Goal: Task Accomplishment & Management: Manage account settings

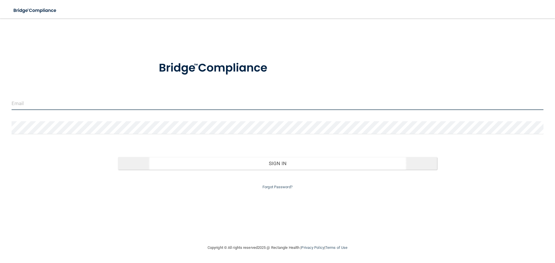
type input "[EMAIL_ADDRESS][DOMAIN_NAME]"
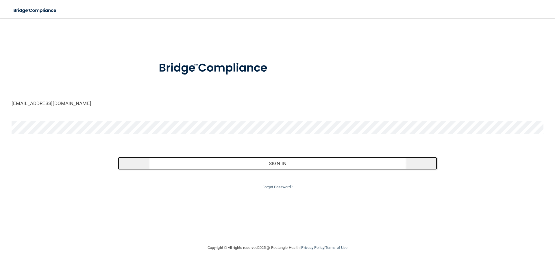
click at [266, 163] on button "Sign In" at bounding box center [277, 163] width 319 height 13
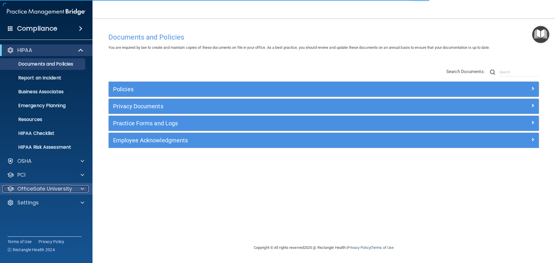
click at [58, 191] on p "OfficeSafe University" at bounding box center [44, 188] width 55 height 7
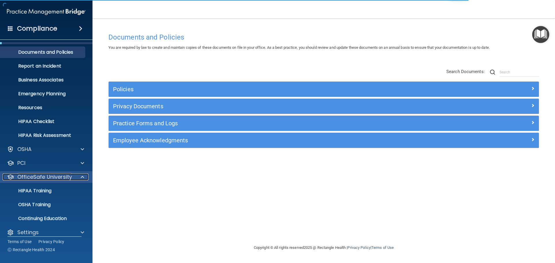
scroll to position [18, 0]
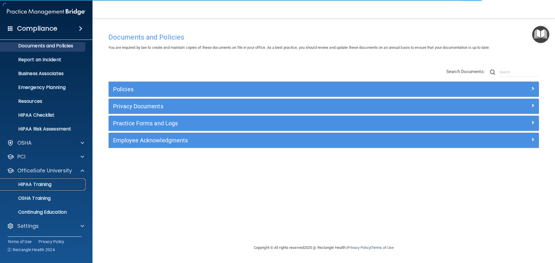
click at [39, 185] on p "HIPAA Training" at bounding box center [28, 185] width 48 height 6
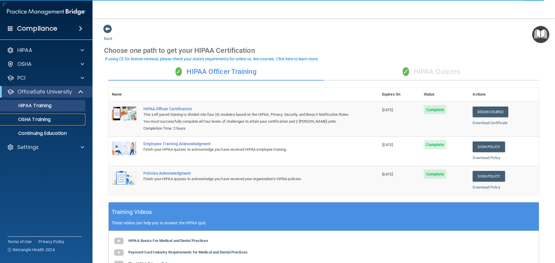
click at [37, 118] on p "OSHA Training" at bounding box center [27, 120] width 47 height 6
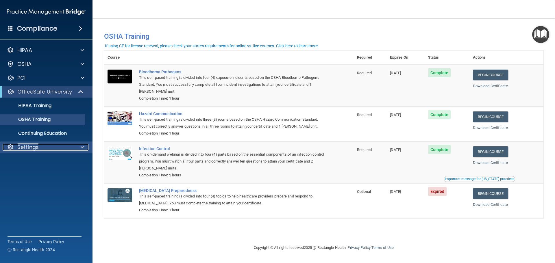
click at [36, 146] on p "Settings" at bounding box center [27, 147] width 21 height 7
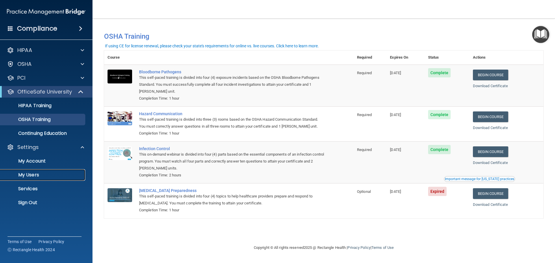
click at [36, 174] on p "My Users" at bounding box center [43, 175] width 79 height 6
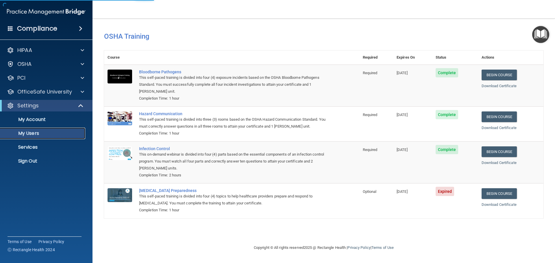
select select "20"
